Goal: Information Seeking & Learning: Learn about a topic

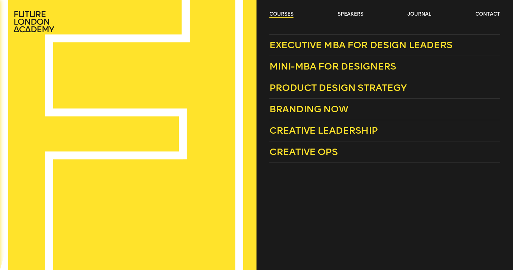
click at [278, 14] on link "courses" at bounding box center [281, 14] width 24 height 7
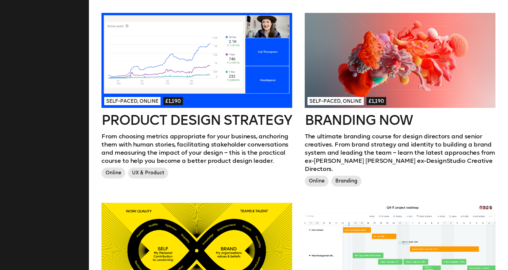
scroll to position [389, 0]
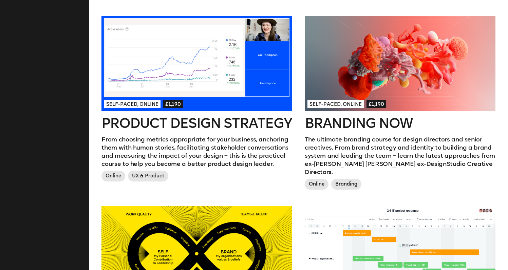
click at [380, 73] on div at bounding box center [399, 63] width 190 height 95
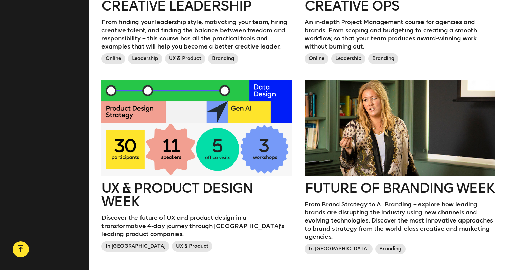
scroll to position [695, 0]
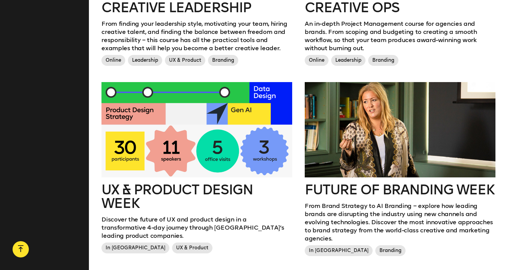
click at [379, 110] on div at bounding box center [399, 129] width 190 height 95
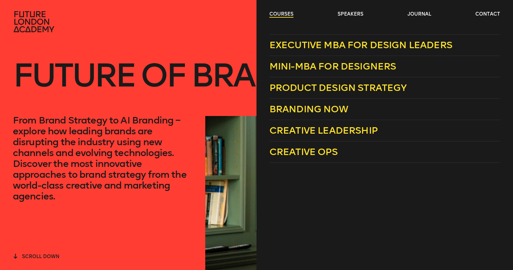
click at [276, 15] on link "courses" at bounding box center [281, 14] width 24 height 7
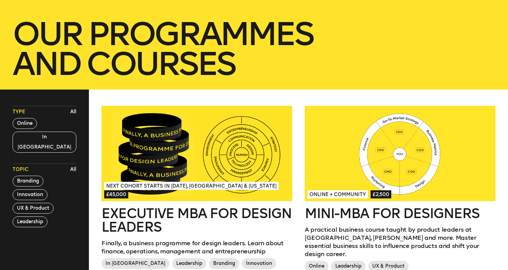
scroll to position [108, 0]
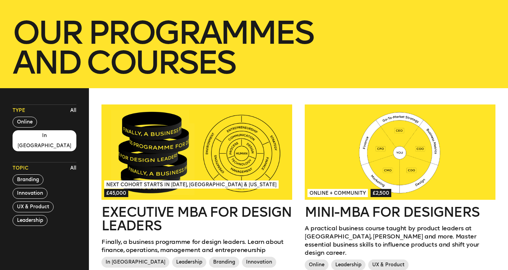
click at [24, 136] on button "In London" at bounding box center [44, 140] width 63 height 21
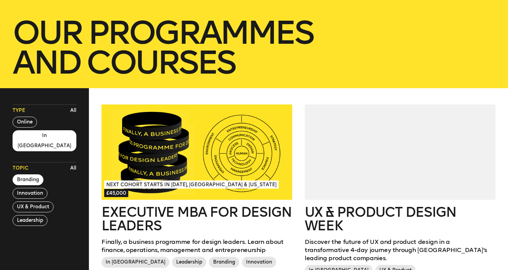
click at [26, 174] on button "Branding" at bounding box center [28, 179] width 31 height 11
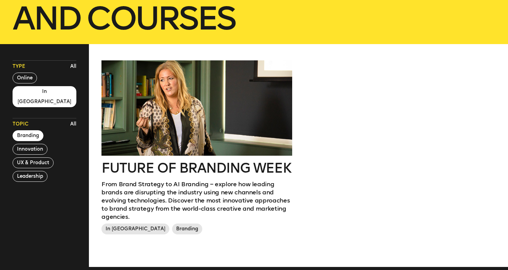
scroll to position [145, 0]
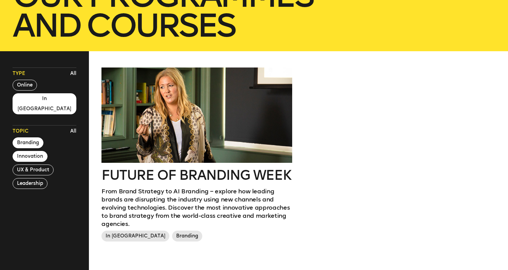
click at [32, 151] on button "Innovation" at bounding box center [30, 156] width 35 height 11
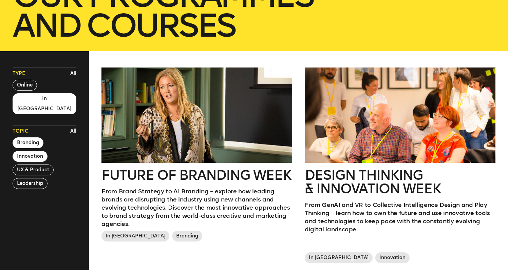
click at [31, 137] on button "Branding" at bounding box center [28, 142] width 31 height 11
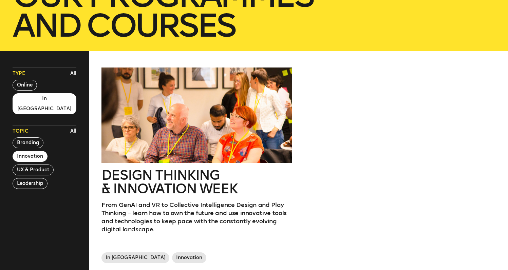
click at [31, 98] on button "In London" at bounding box center [44, 103] width 63 height 21
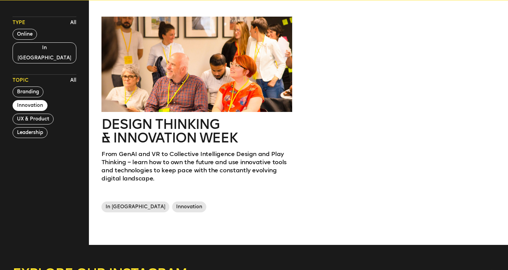
scroll to position [195, 0]
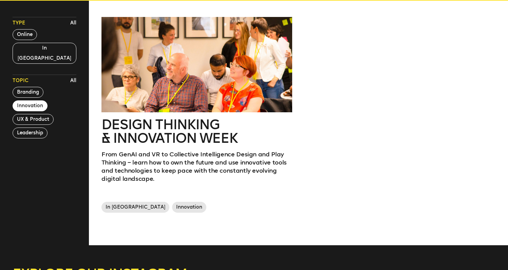
click at [166, 89] on div at bounding box center [196, 64] width 190 height 95
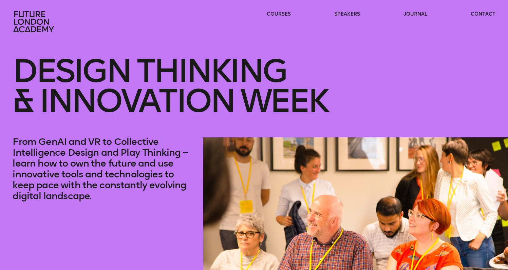
scroll to position [0, 0]
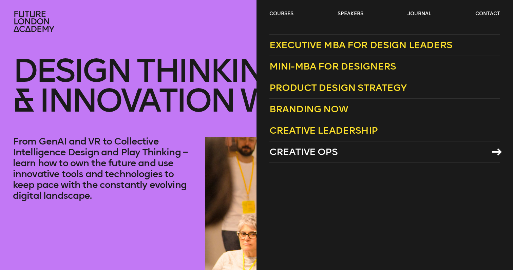
click at [291, 153] on span "Creative Ops" at bounding box center [303, 151] width 68 height 11
